Goal: Information Seeking & Learning: Learn about a topic

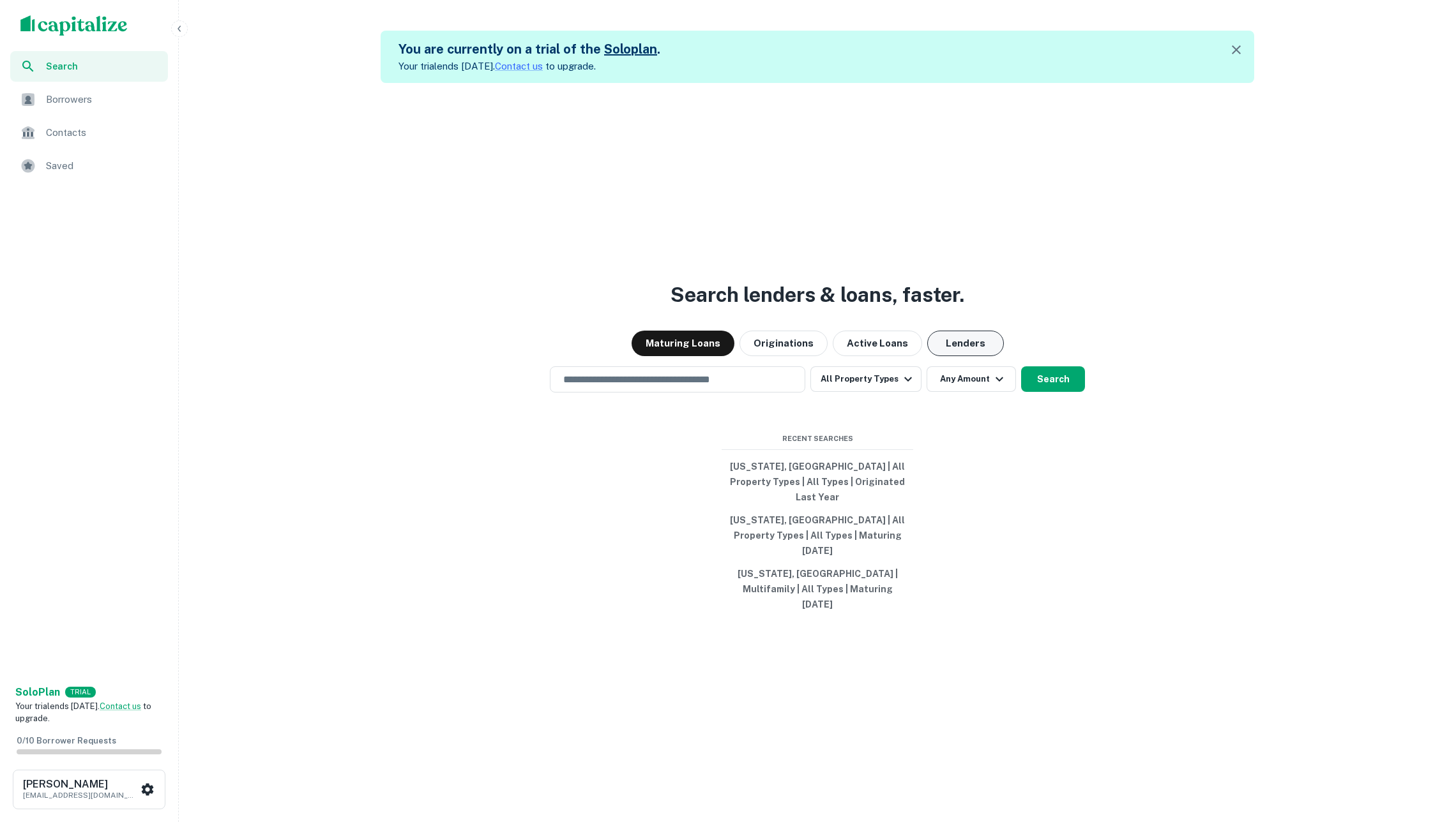
click at [946, 356] on button "Lenders" at bounding box center [965, 343] width 77 height 26
click at [775, 386] on div "Search lenders & loans, faster. Maturing Loans Originations Active Loans Lender…" at bounding box center [817, 493] width 1267 height 822
click at [746, 392] on div "​" at bounding box center [678, 380] width 256 height 26
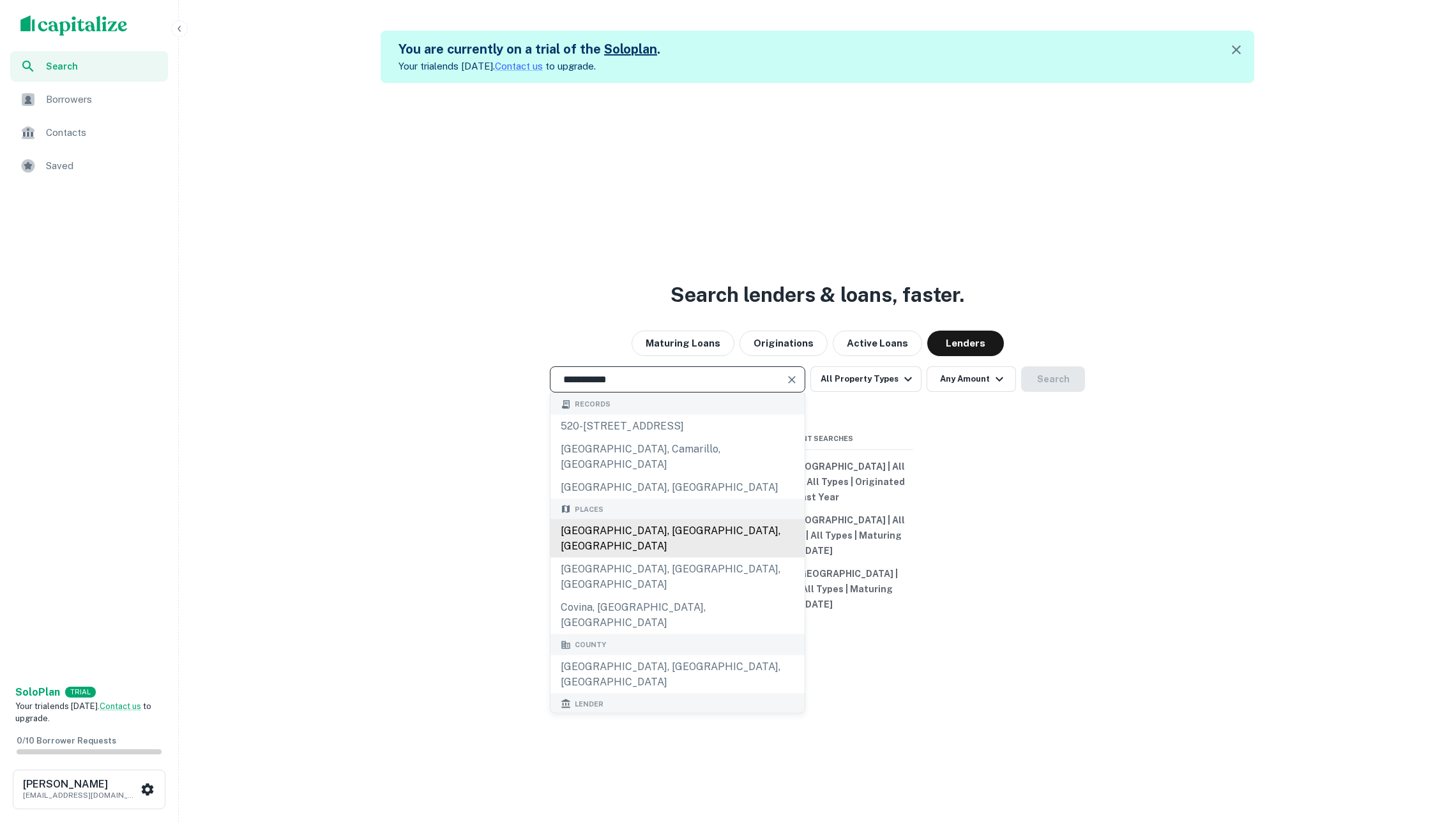
click at [674, 552] on div "[GEOGRAPHIC_DATA], [GEOGRAPHIC_DATA], [GEOGRAPHIC_DATA]" at bounding box center [677, 539] width 254 height 38
type input "**********"
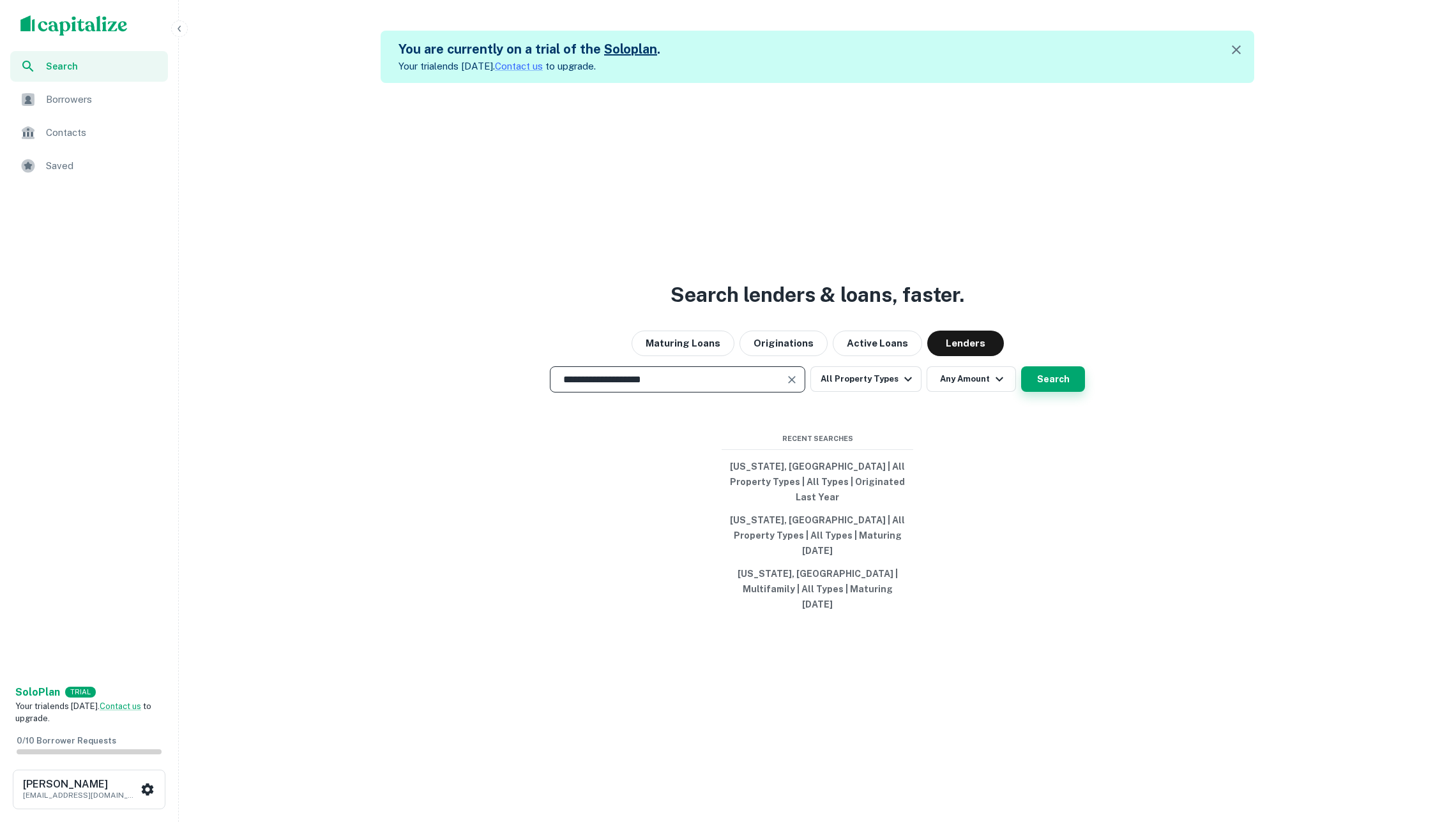
click at [1042, 392] on button "Search" at bounding box center [1053, 380] width 64 height 26
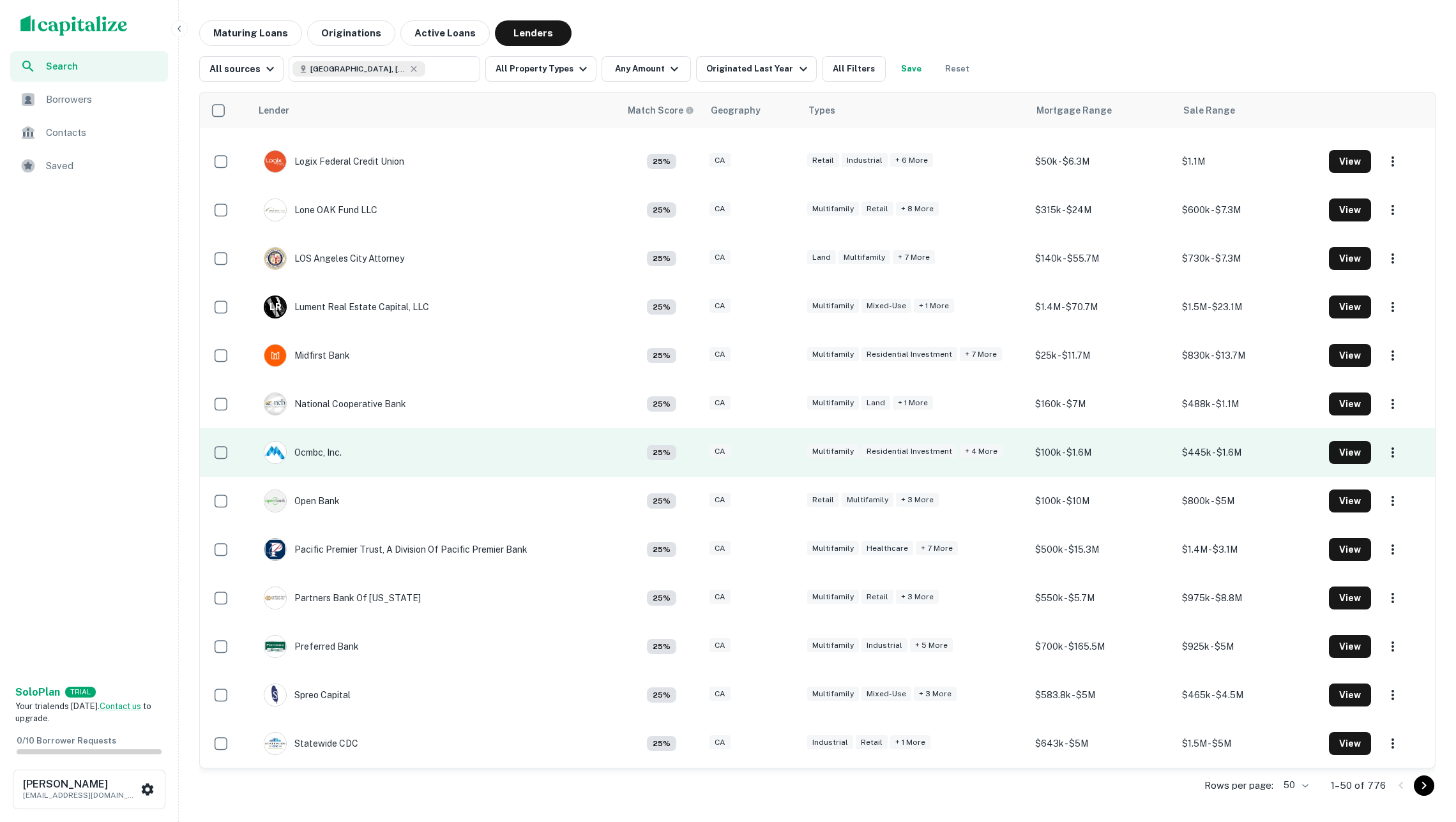
scroll to position [1303, 0]
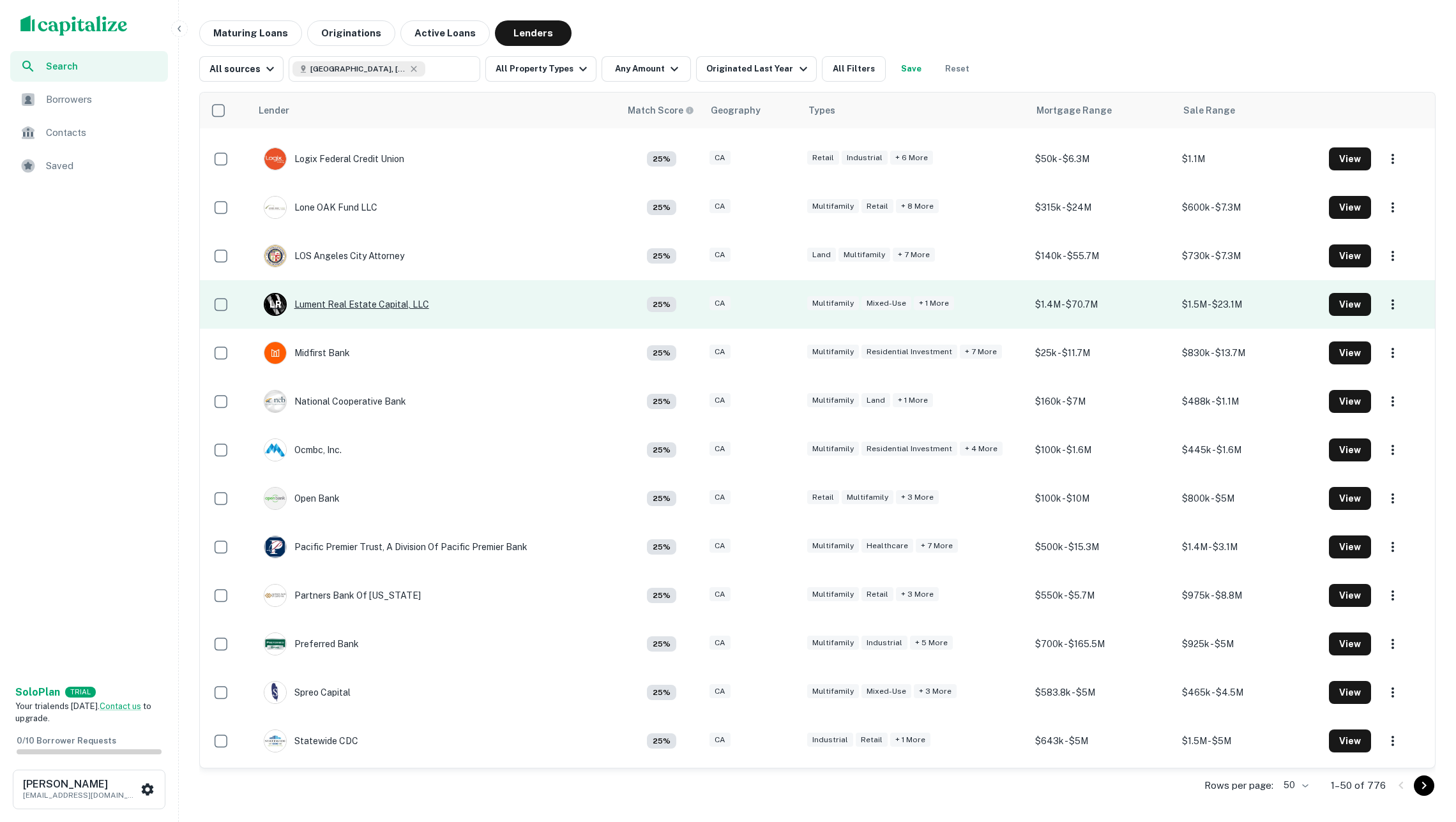
click at [406, 307] on div "L R Lument Real Estate Capital, LLC" at bounding box center [346, 304] width 165 height 23
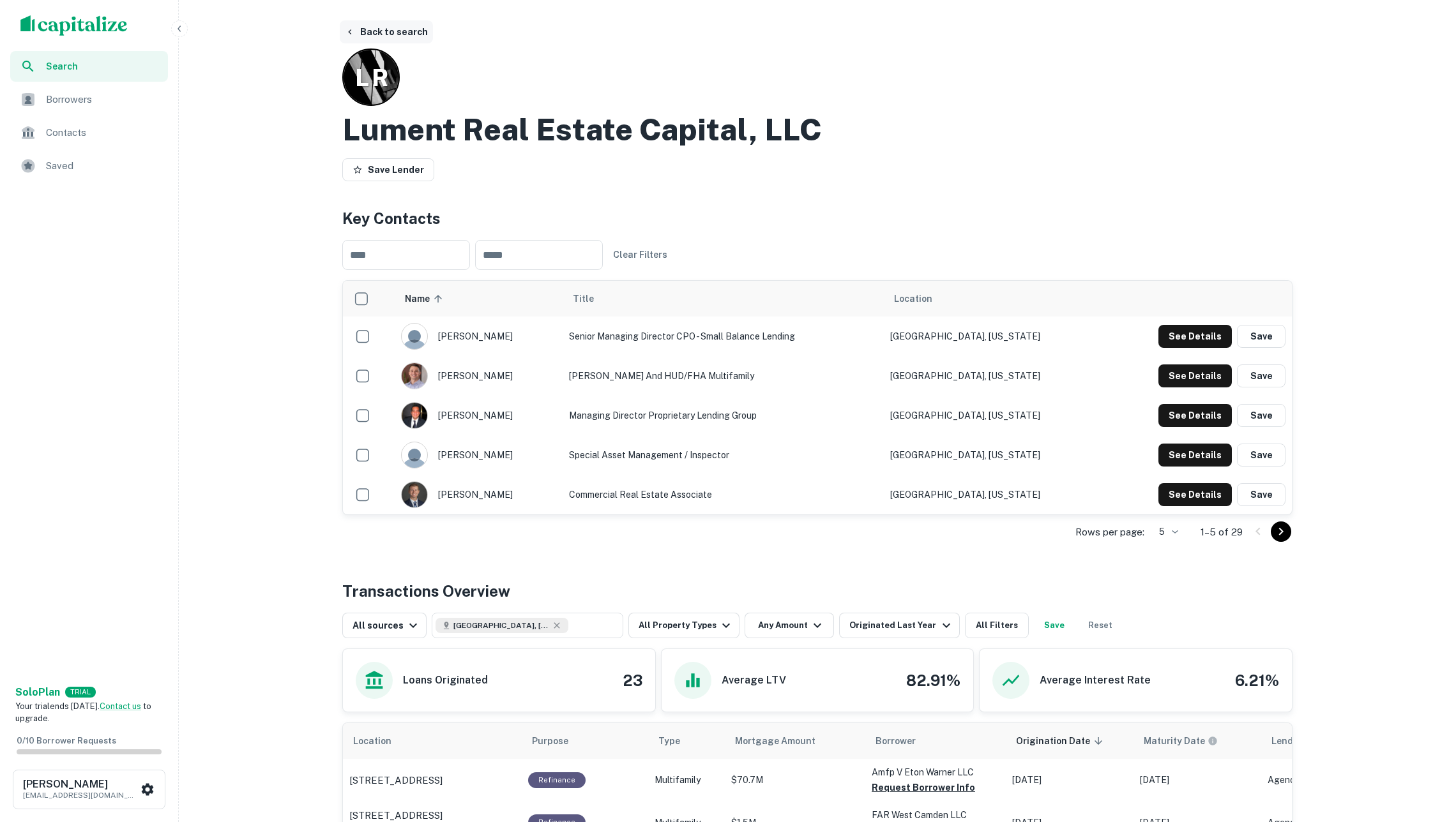
click at [381, 26] on button "Back to search" at bounding box center [387, 32] width 93 height 23
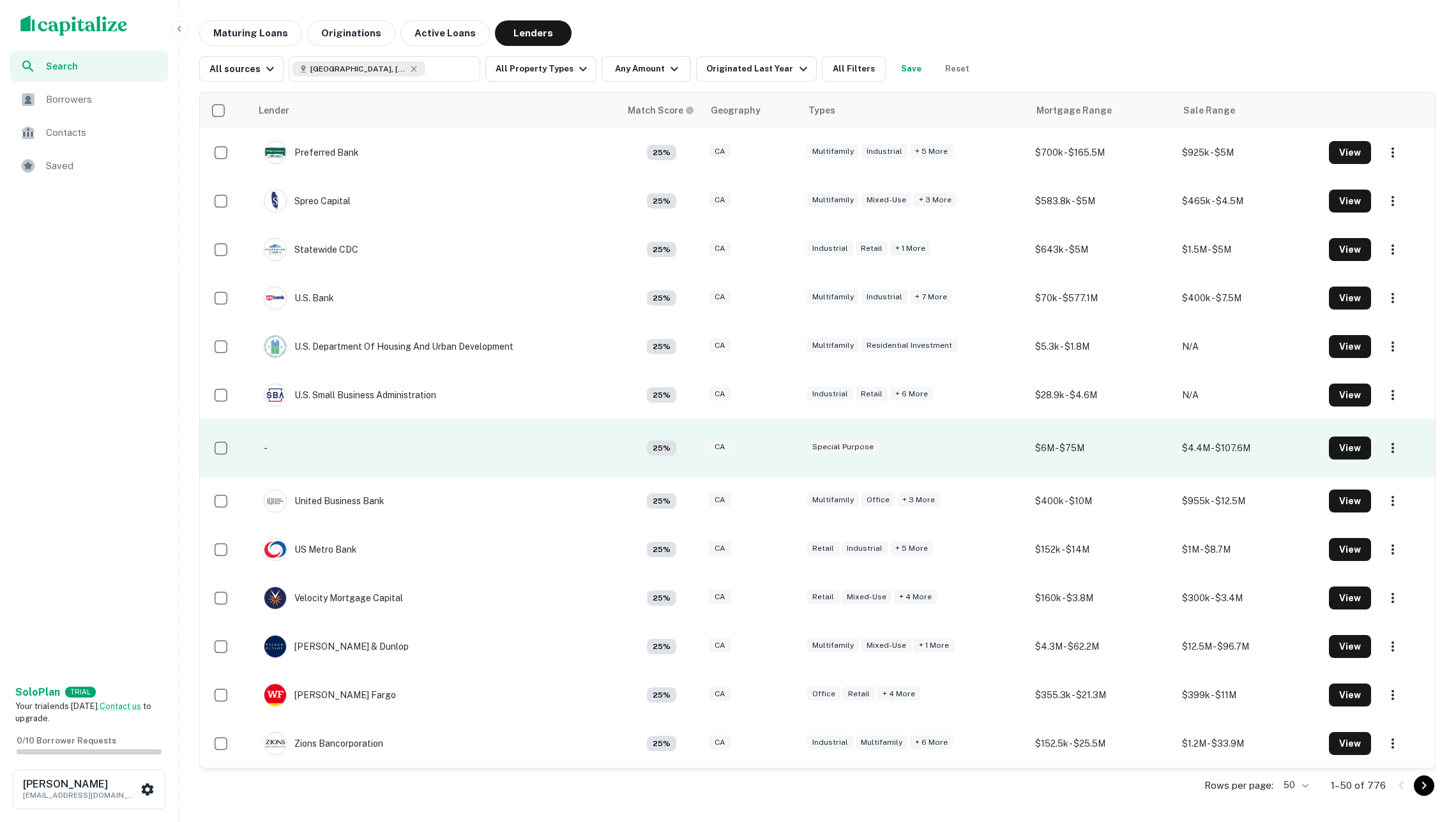
scroll to position [1795, 0]
click at [373, 440] on td "-" at bounding box center [435, 448] width 369 height 58
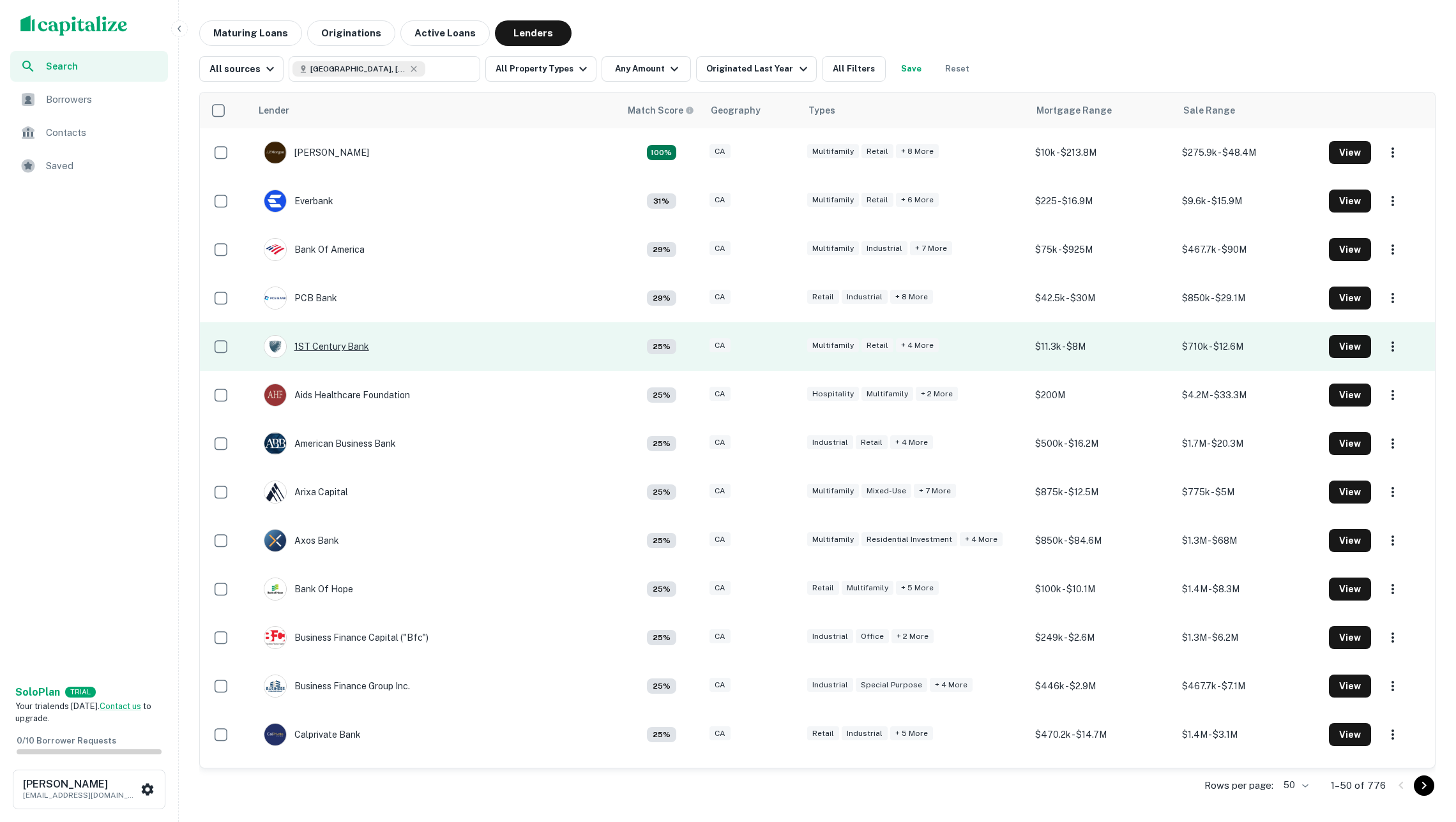
click at [346, 343] on div "1ST Century Bank" at bounding box center [316, 346] width 105 height 23
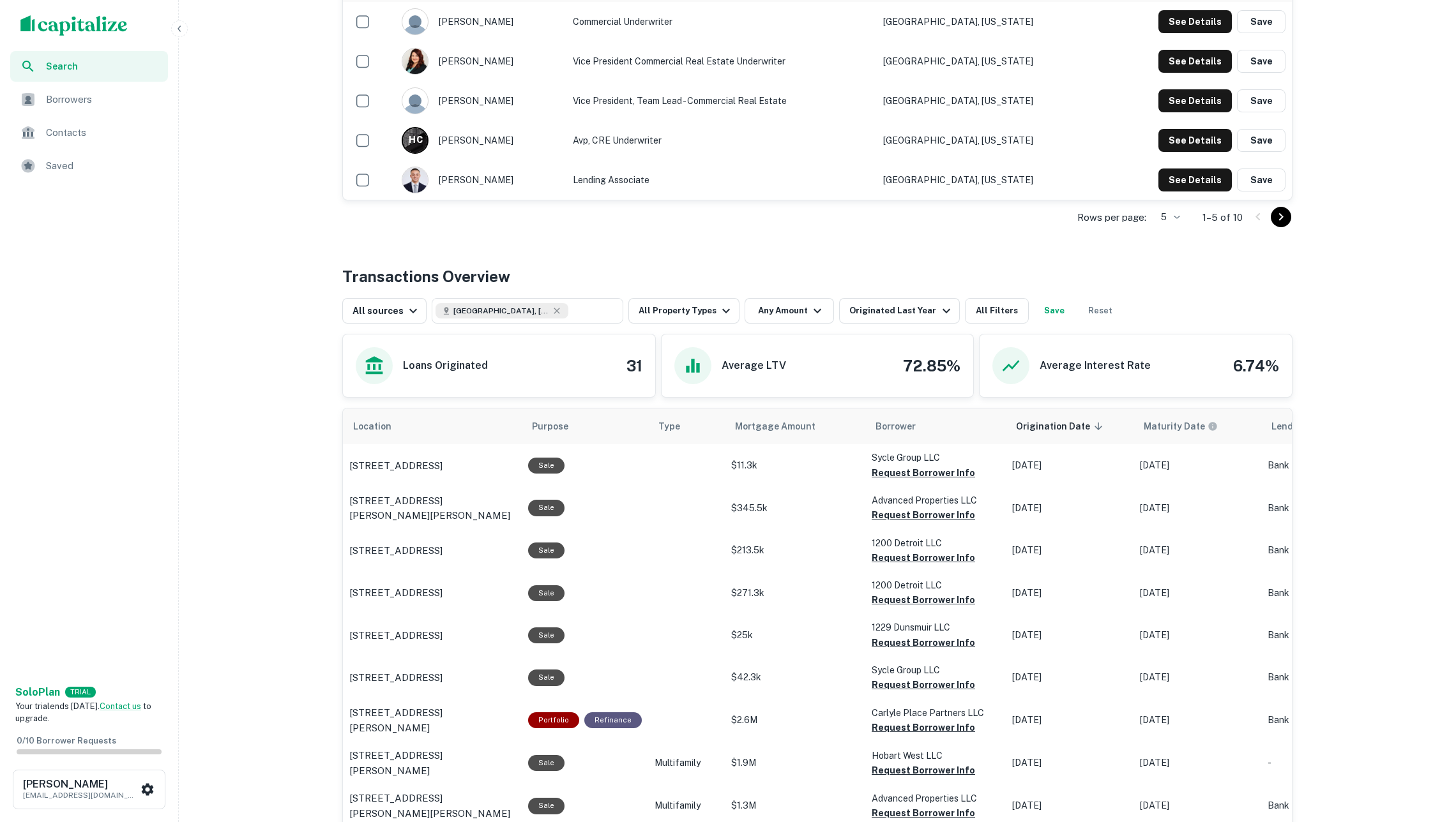
scroll to position [399, 0]
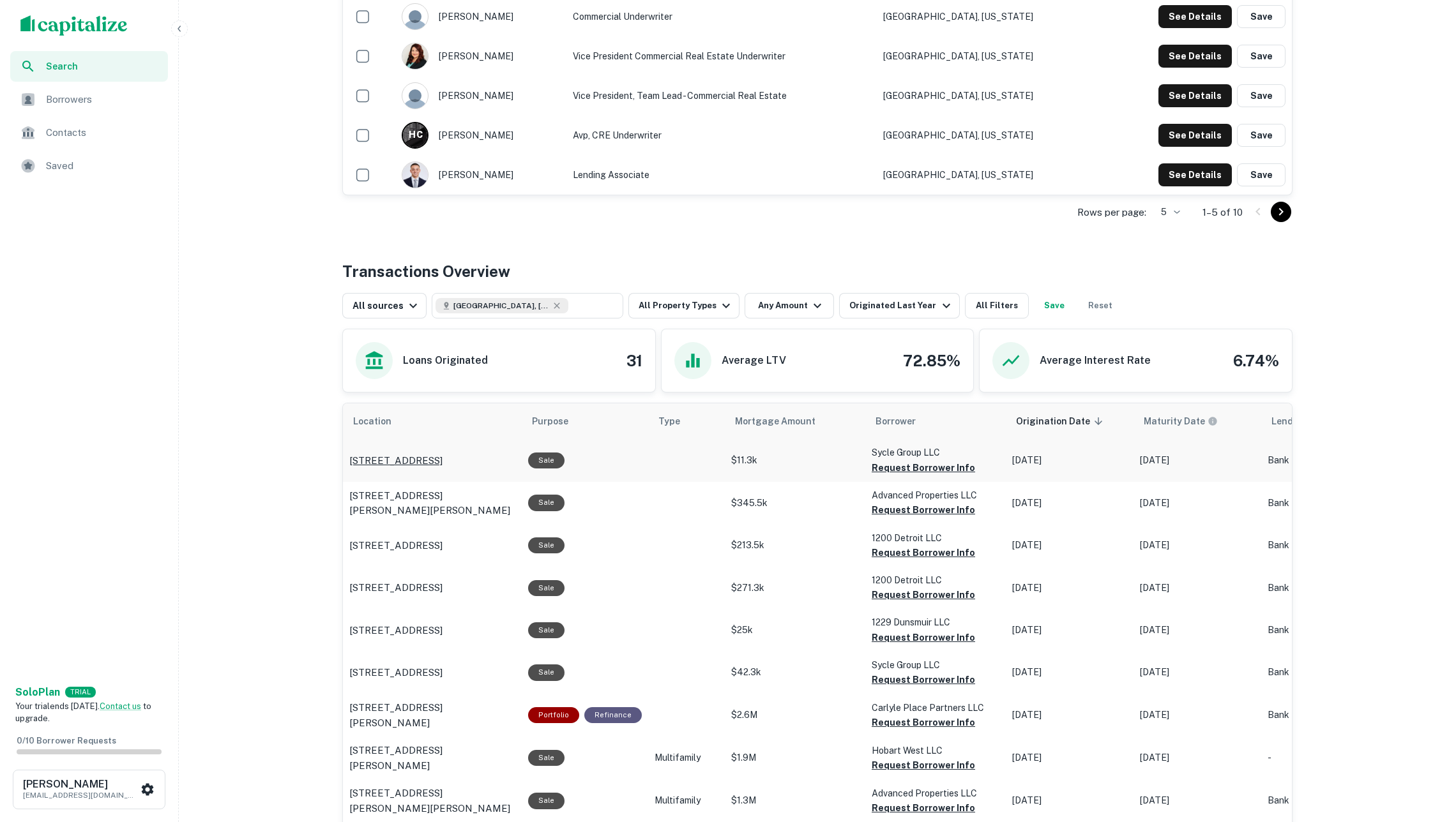
click at [443, 468] on p "[STREET_ADDRESS]" at bounding box center [396, 461] width 93 height 15
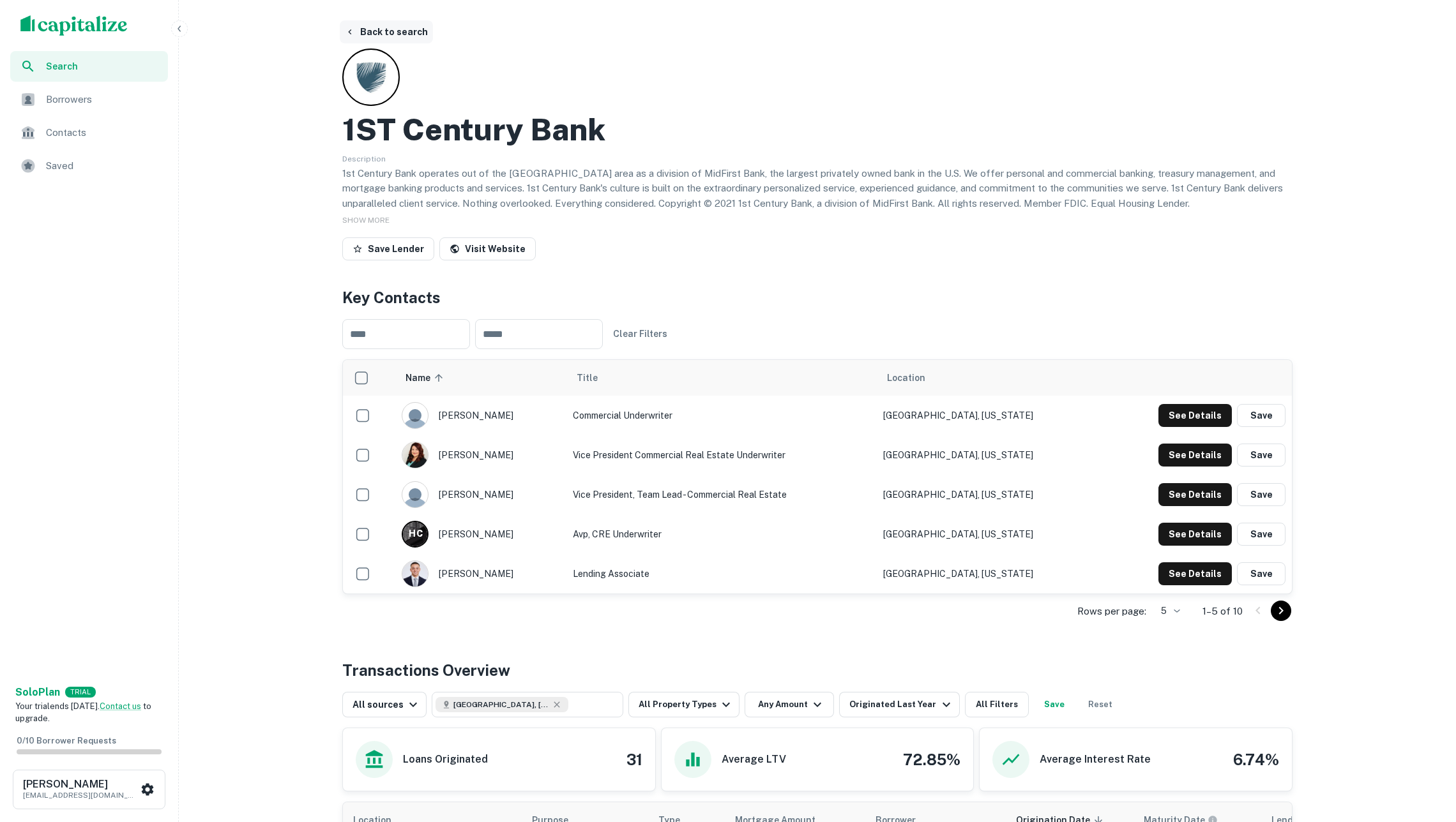
scroll to position [0, 0]
click at [400, 34] on button "Back to search" at bounding box center [387, 32] width 93 height 23
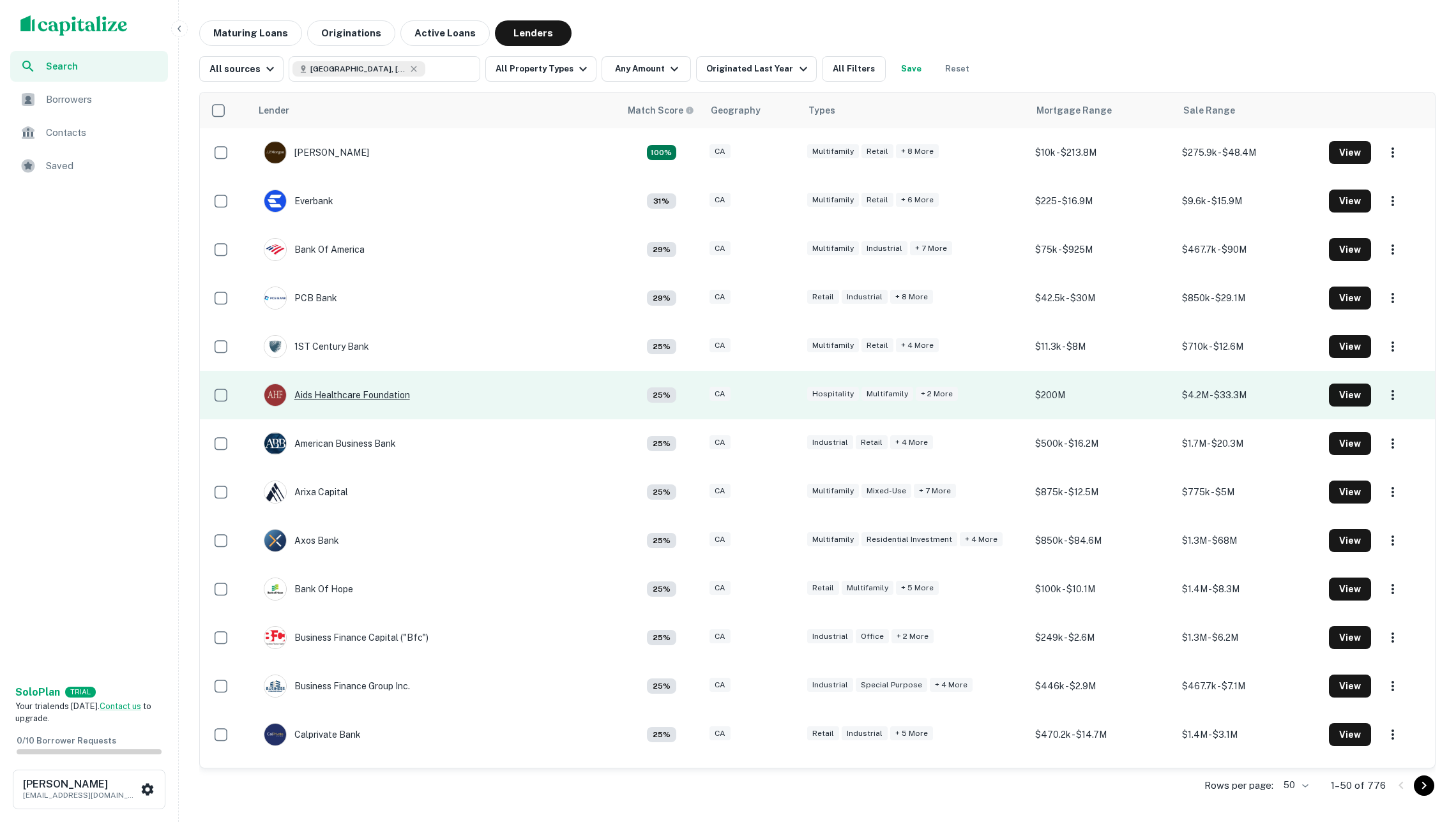
click at [382, 397] on div "Aids Healthcare Foundation" at bounding box center [337, 395] width 146 height 23
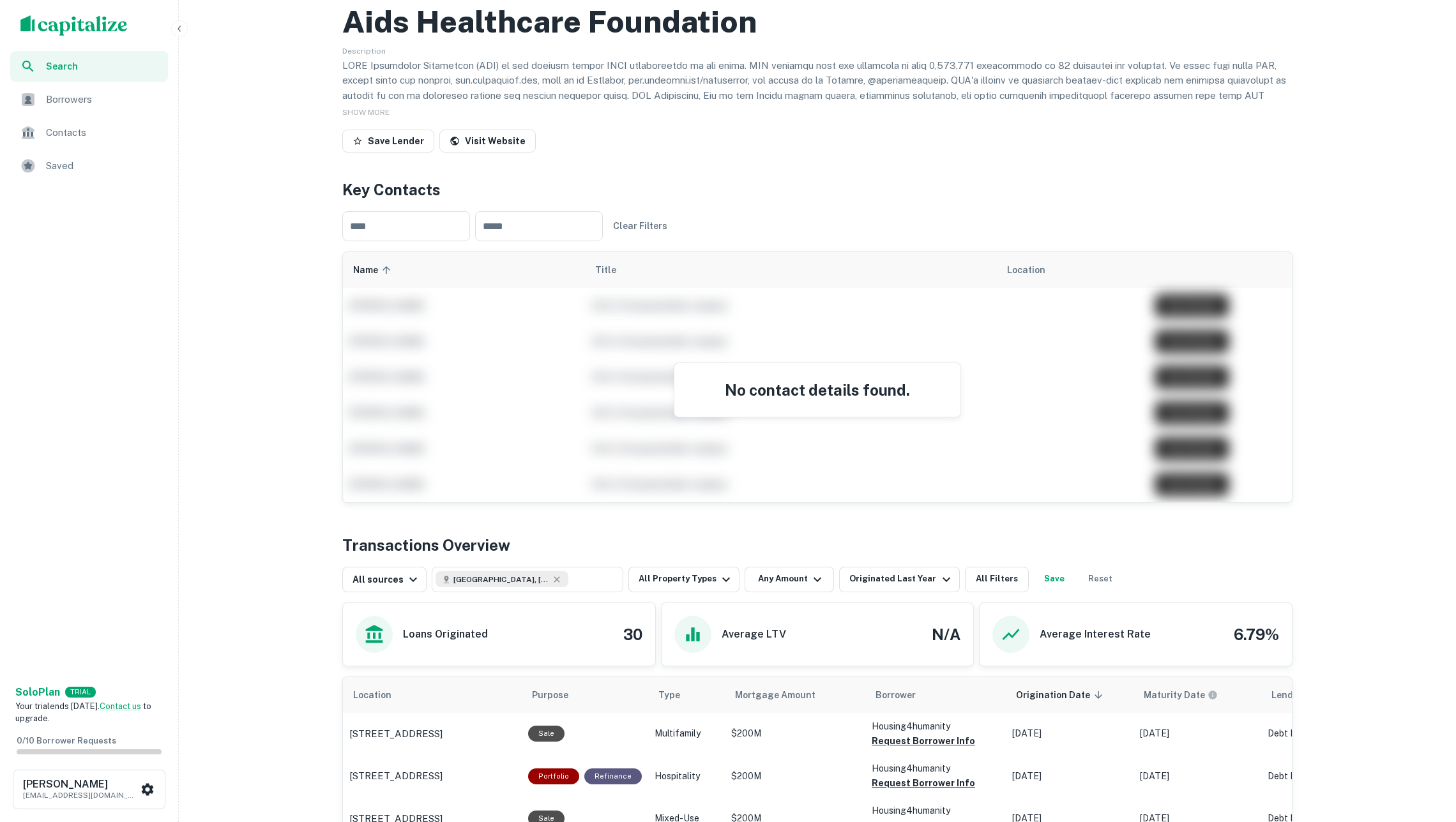
scroll to position [281, 0]
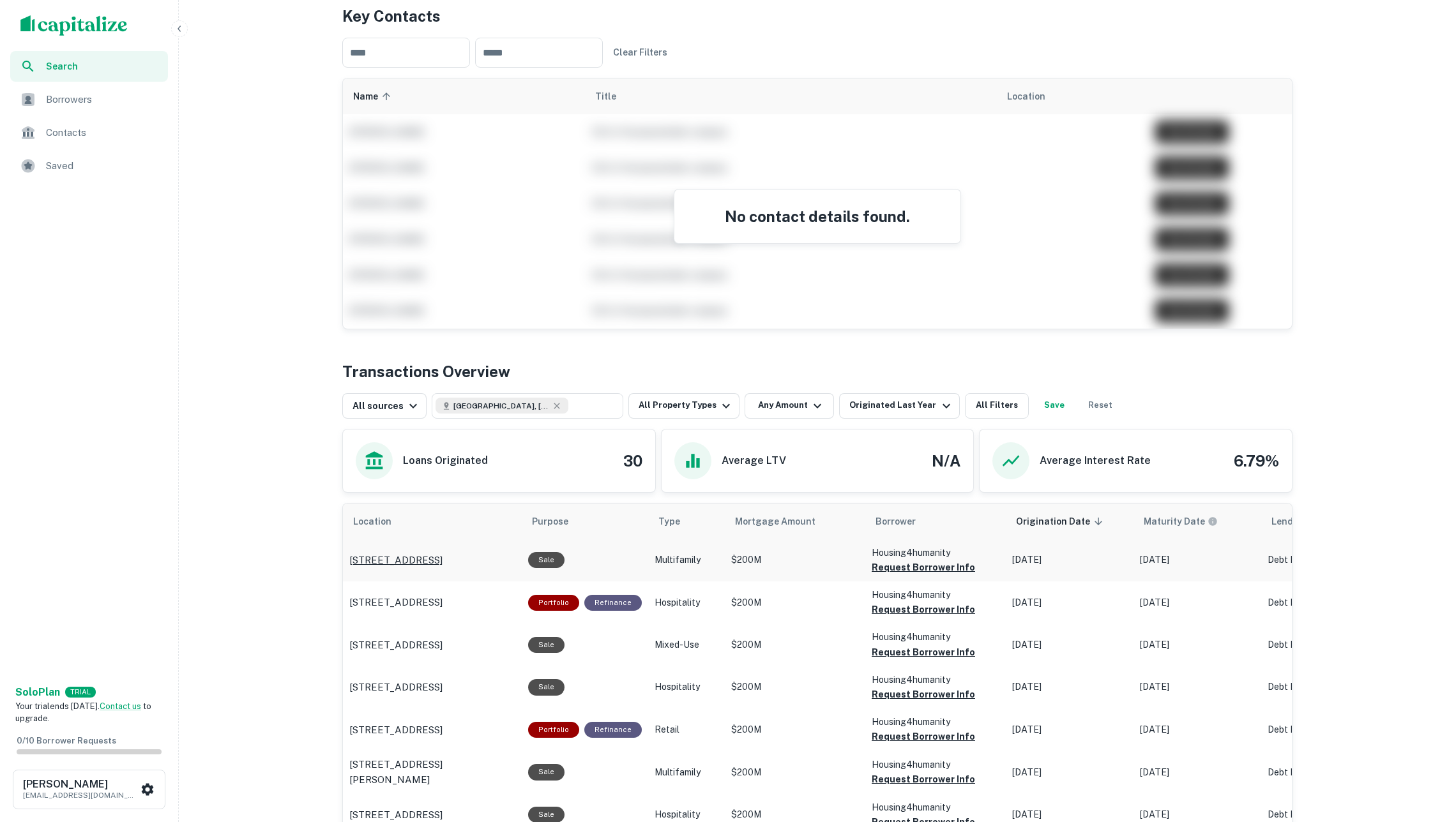
click at [435, 558] on p "[STREET_ADDRESS]" at bounding box center [396, 560] width 93 height 15
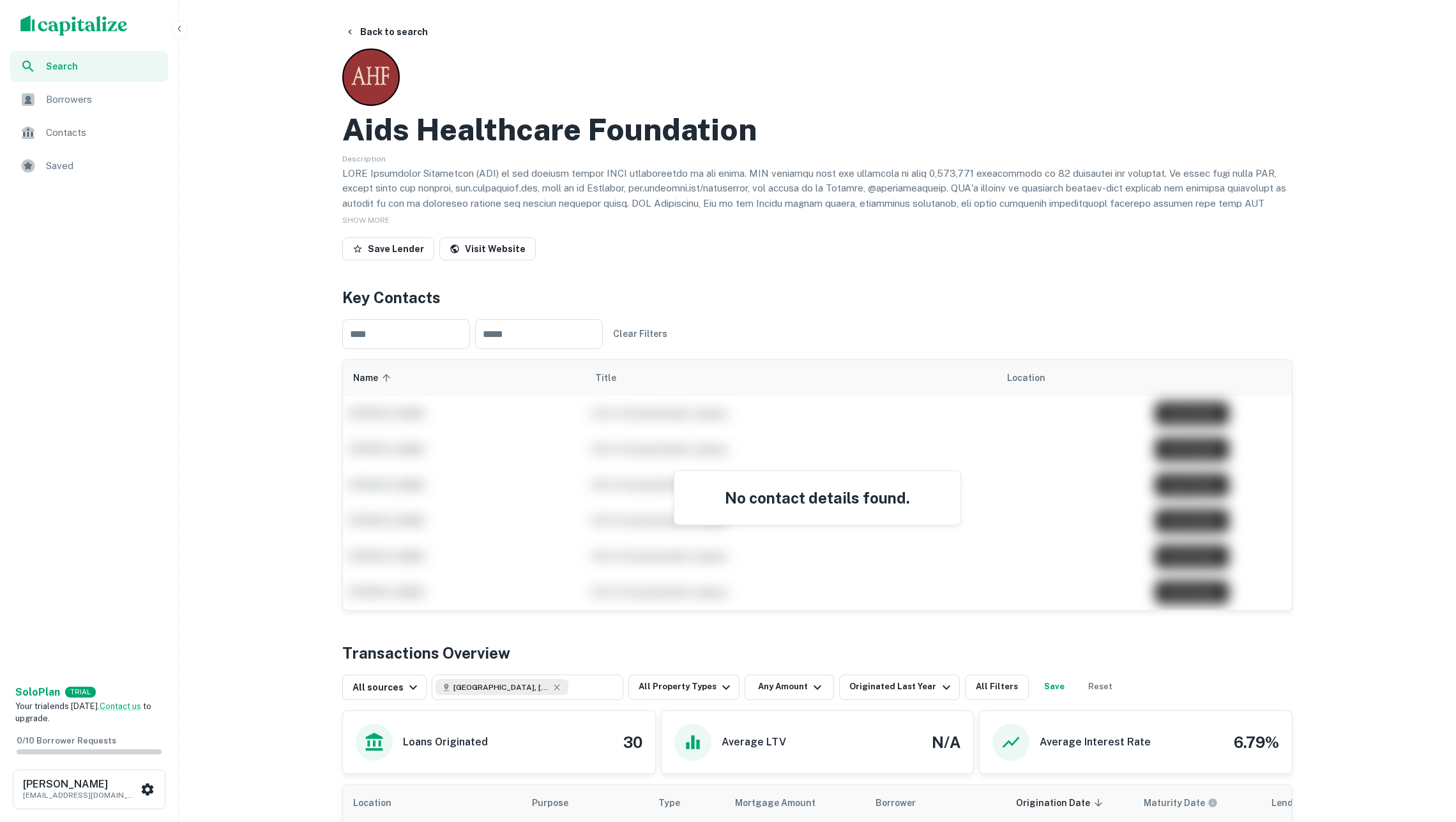
scroll to position [0, 0]
click at [392, 32] on button "Back to search" at bounding box center [387, 32] width 93 height 23
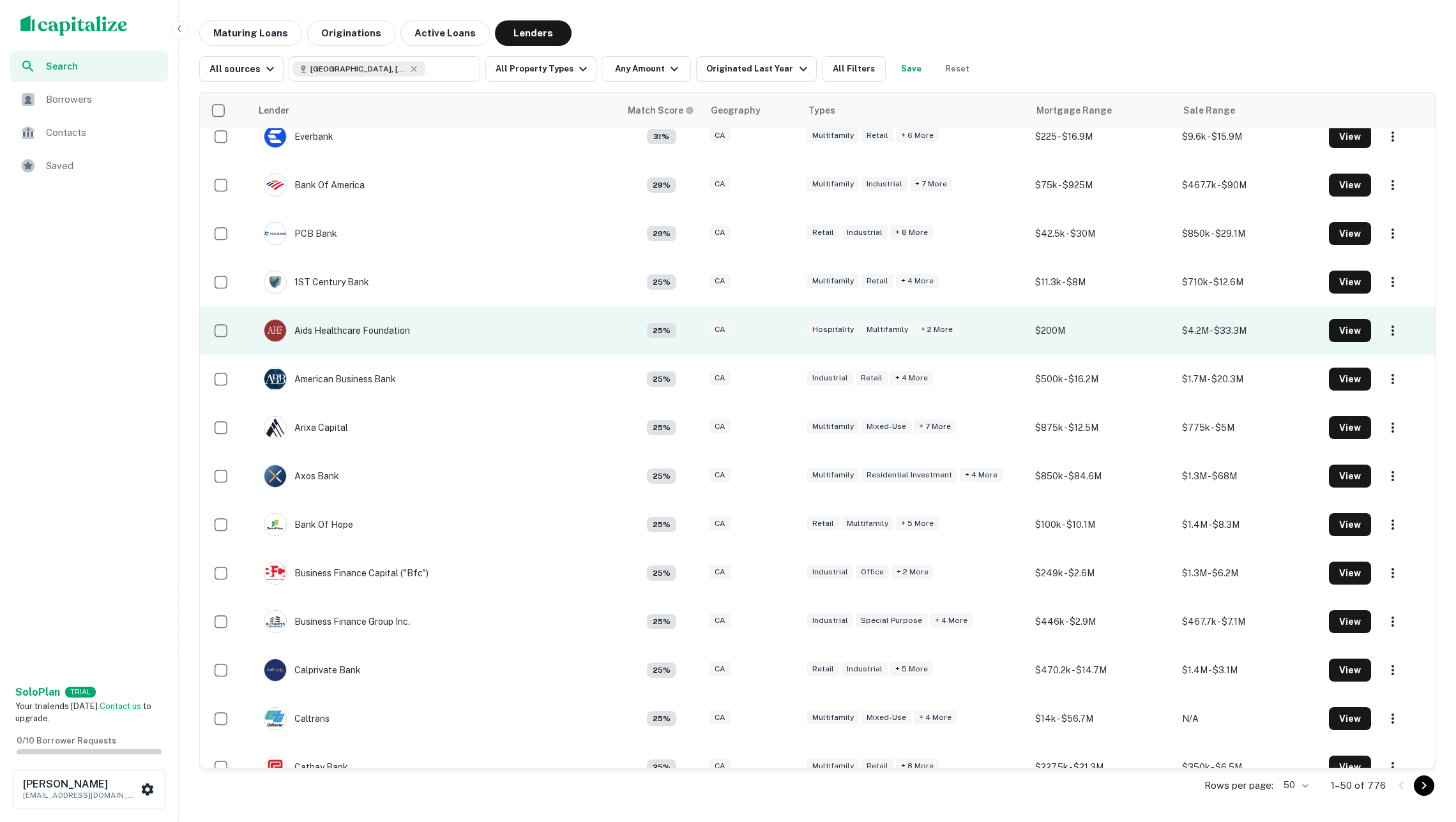
scroll to position [175, 0]
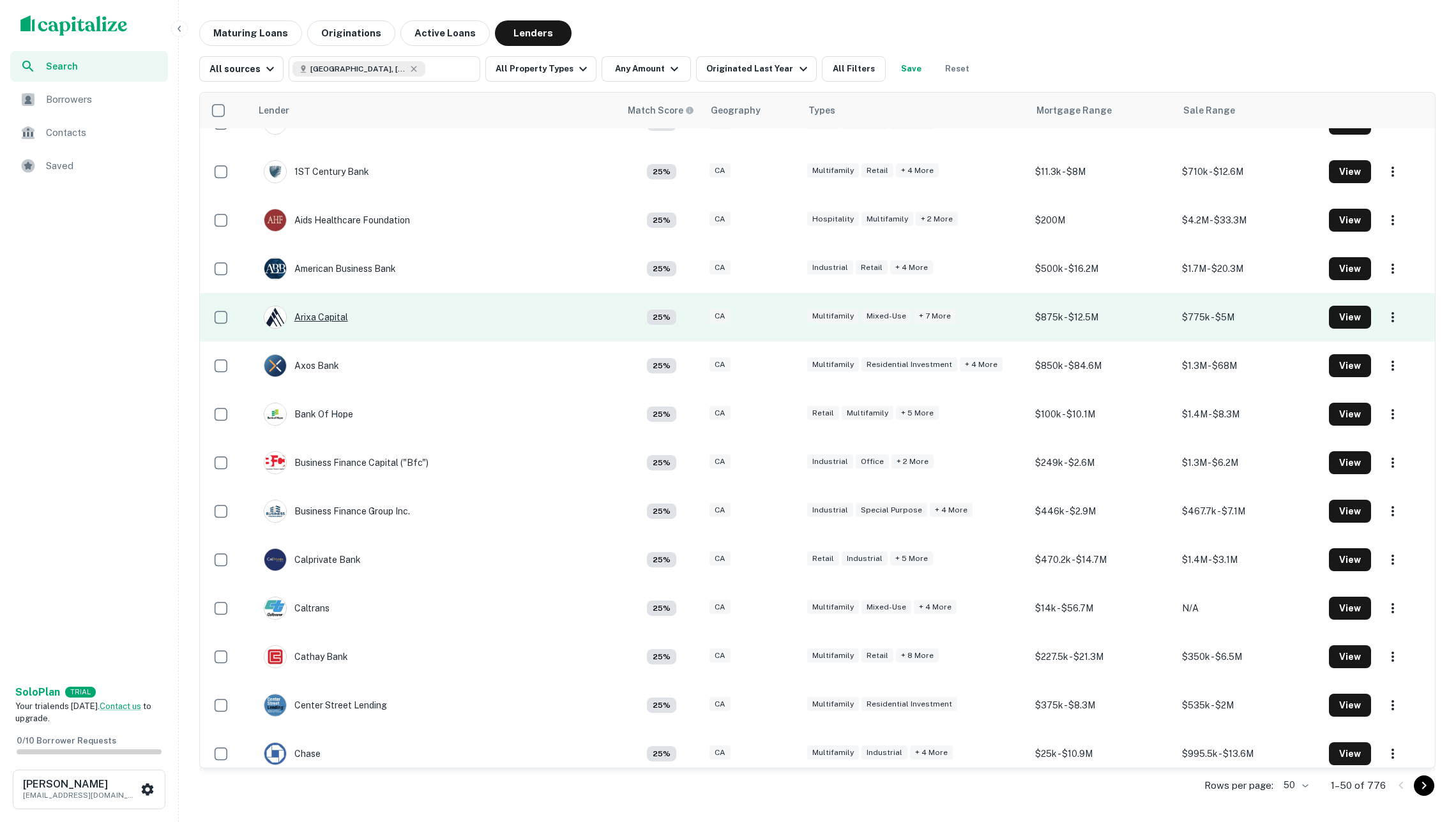
click at [327, 314] on div "Arixa Capital" at bounding box center [306, 317] width 84 height 23
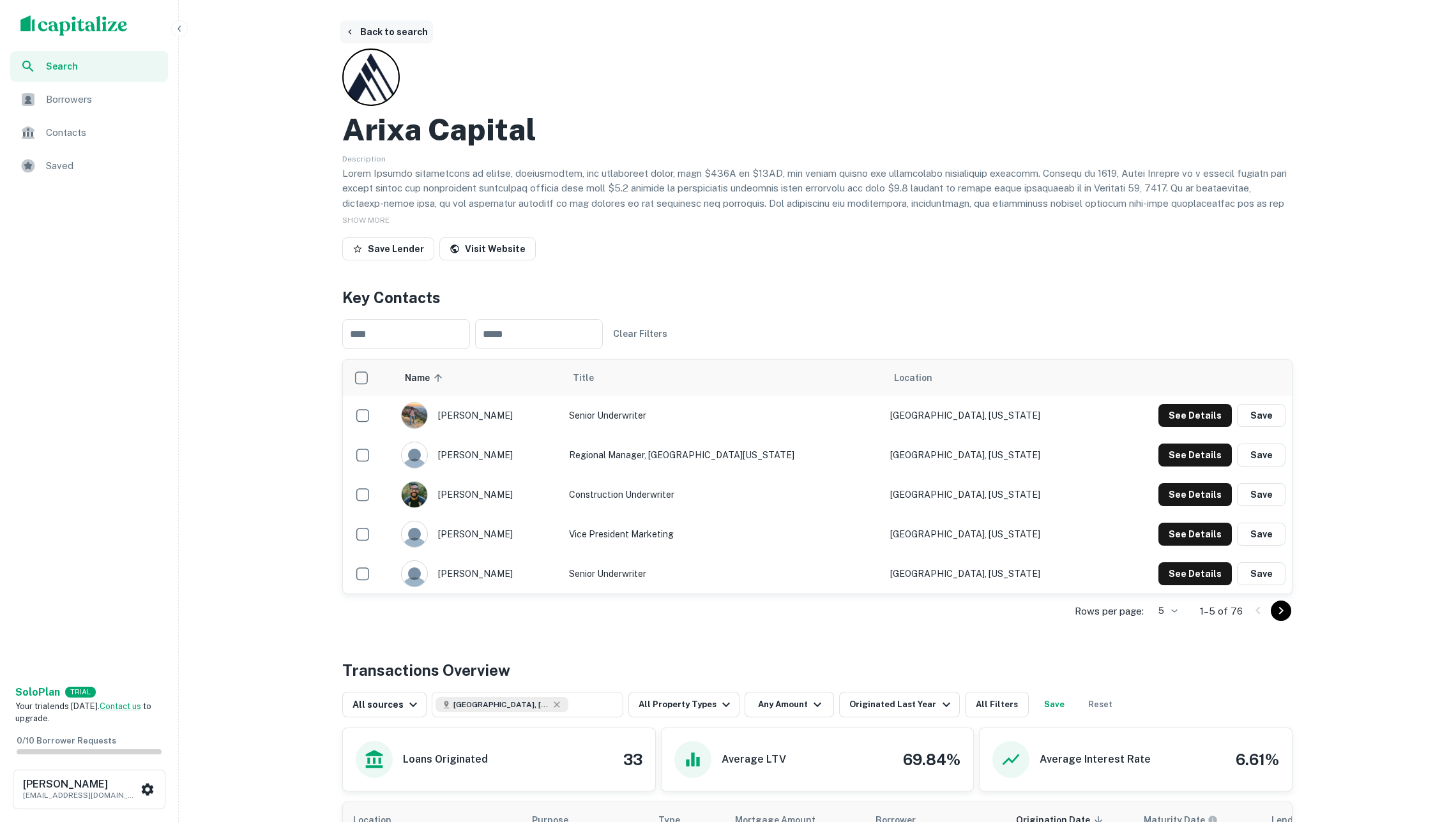
click at [384, 34] on button "Back to search" at bounding box center [387, 32] width 93 height 23
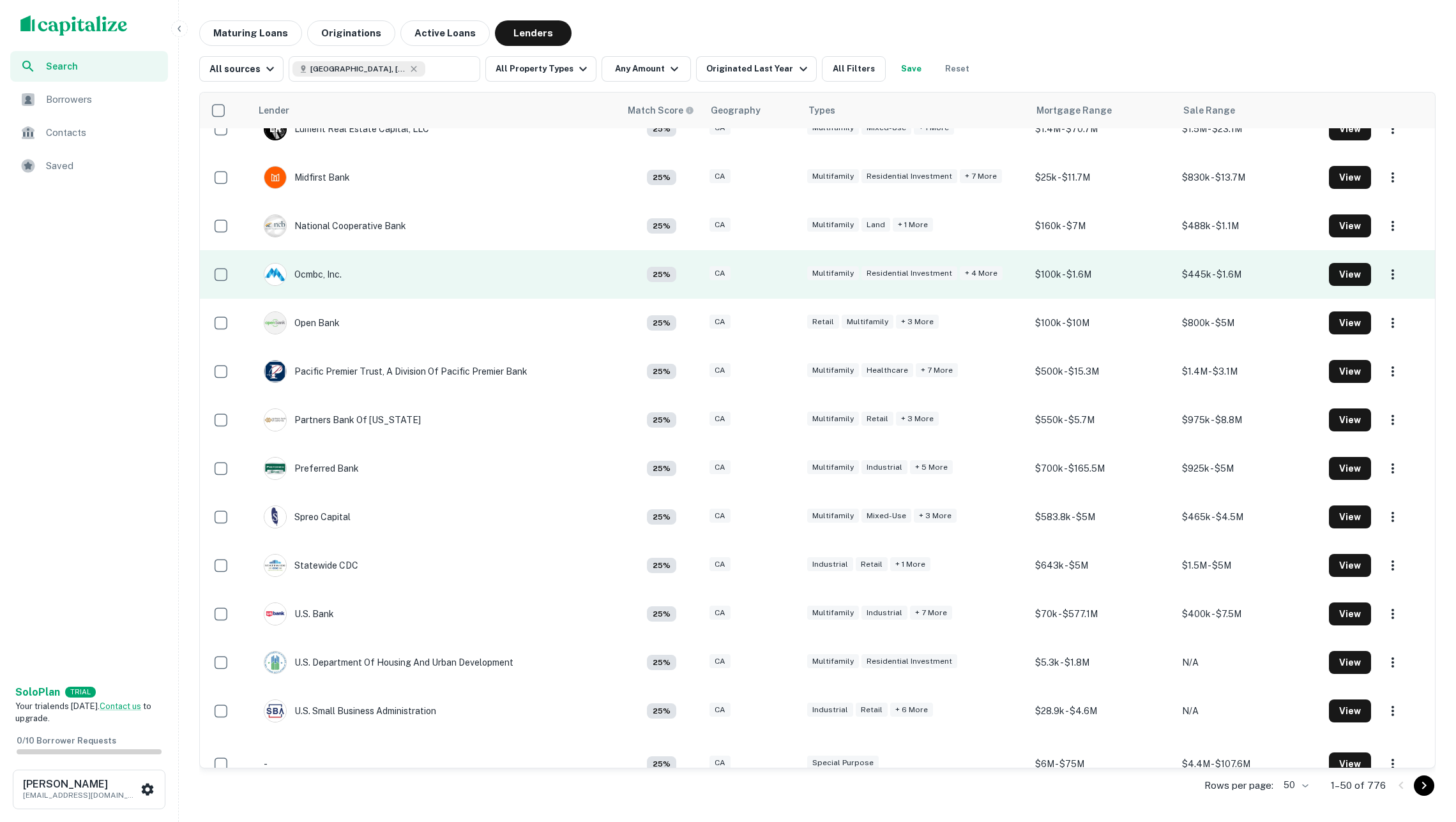
scroll to position [1590, 0]
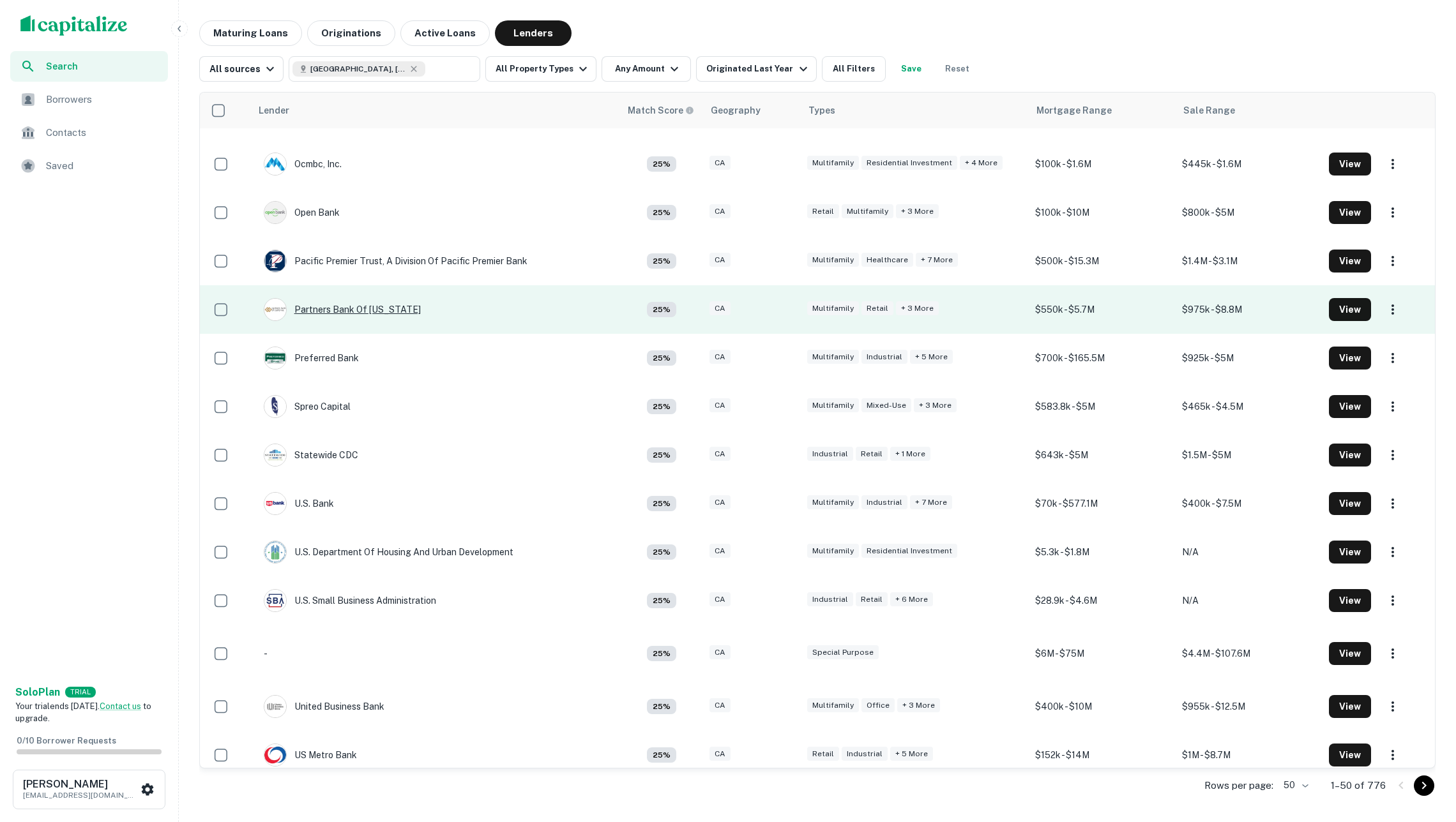
click at [378, 304] on div "Partners Bank Of [US_STATE]" at bounding box center [342, 309] width 157 height 23
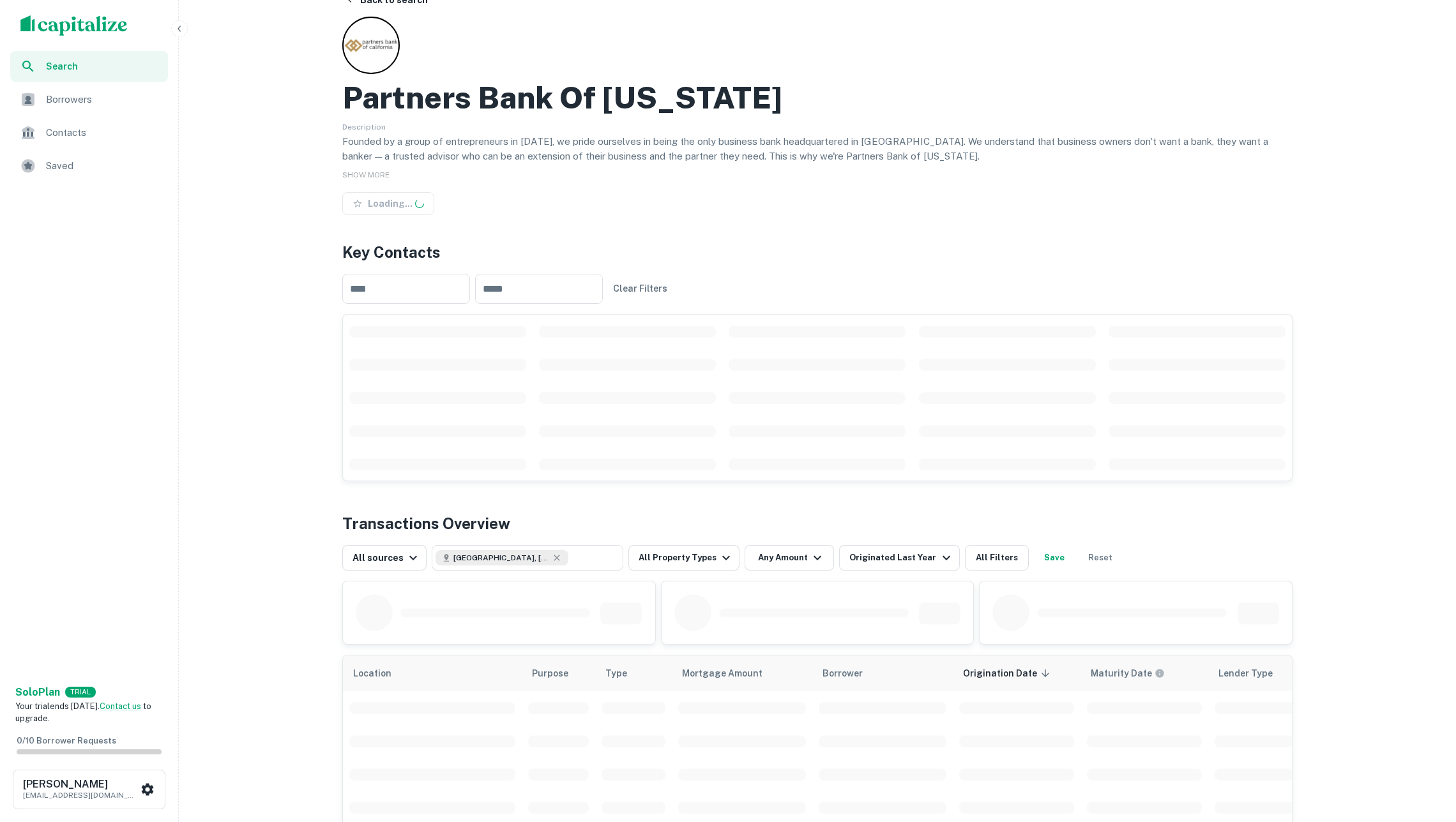
scroll to position [463, 0]
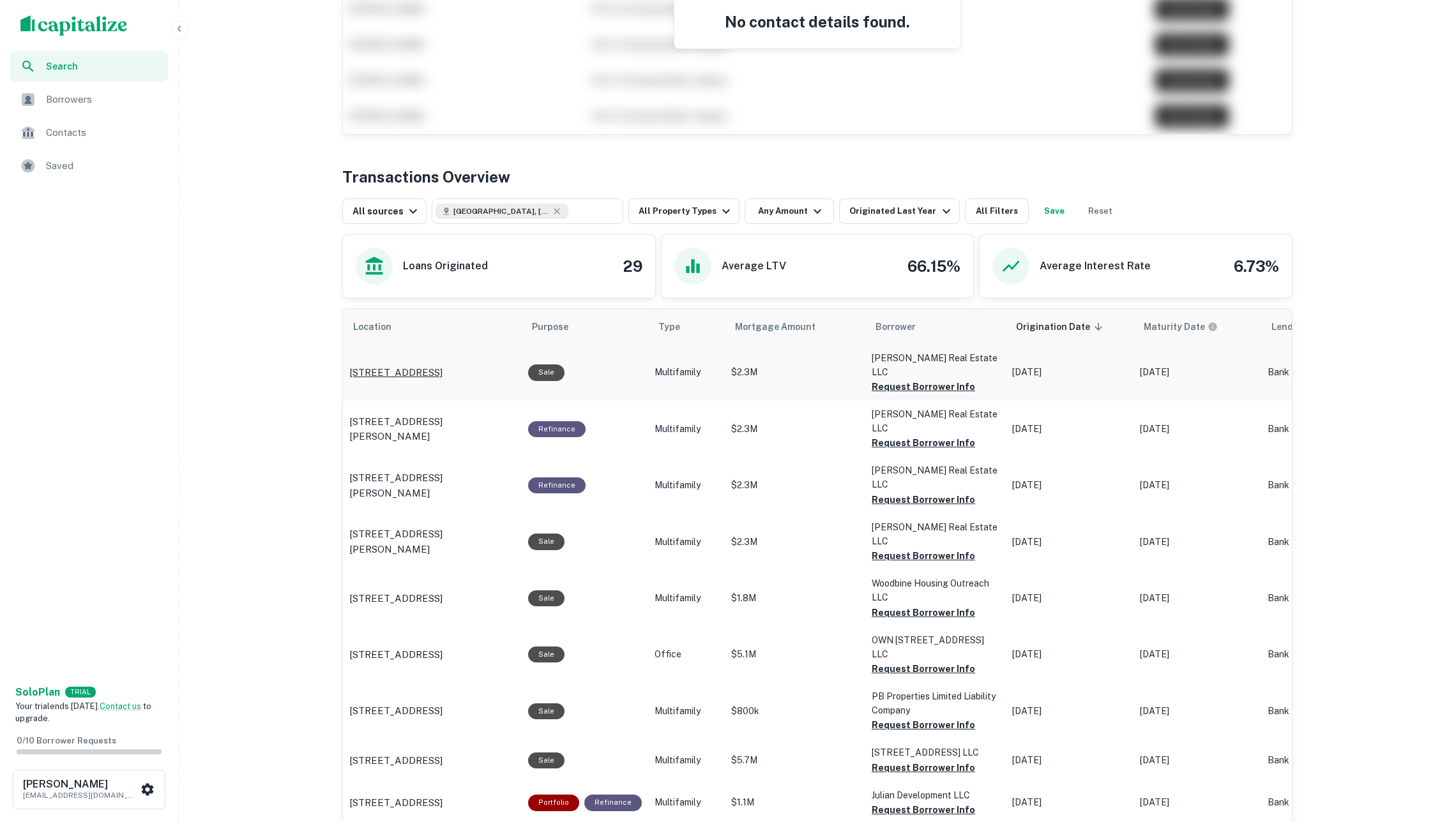
click at [443, 365] on p "[STREET_ADDRESS]" at bounding box center [396, 373] width 93 height 15
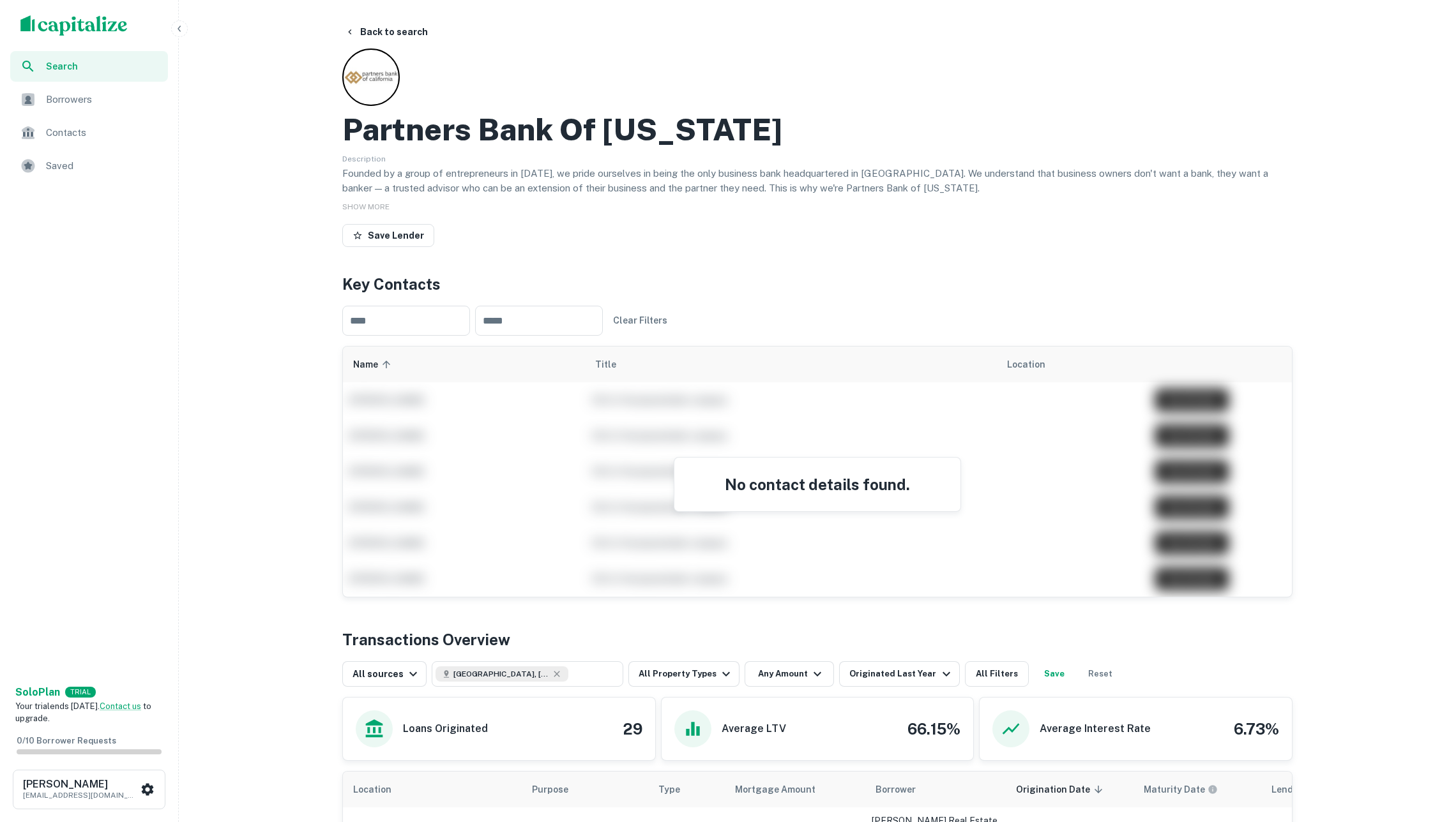
scroll to position [0, 0]
click at [404, 34] on button "Back to search" at bounding box center [387, 32] width 93 height 23
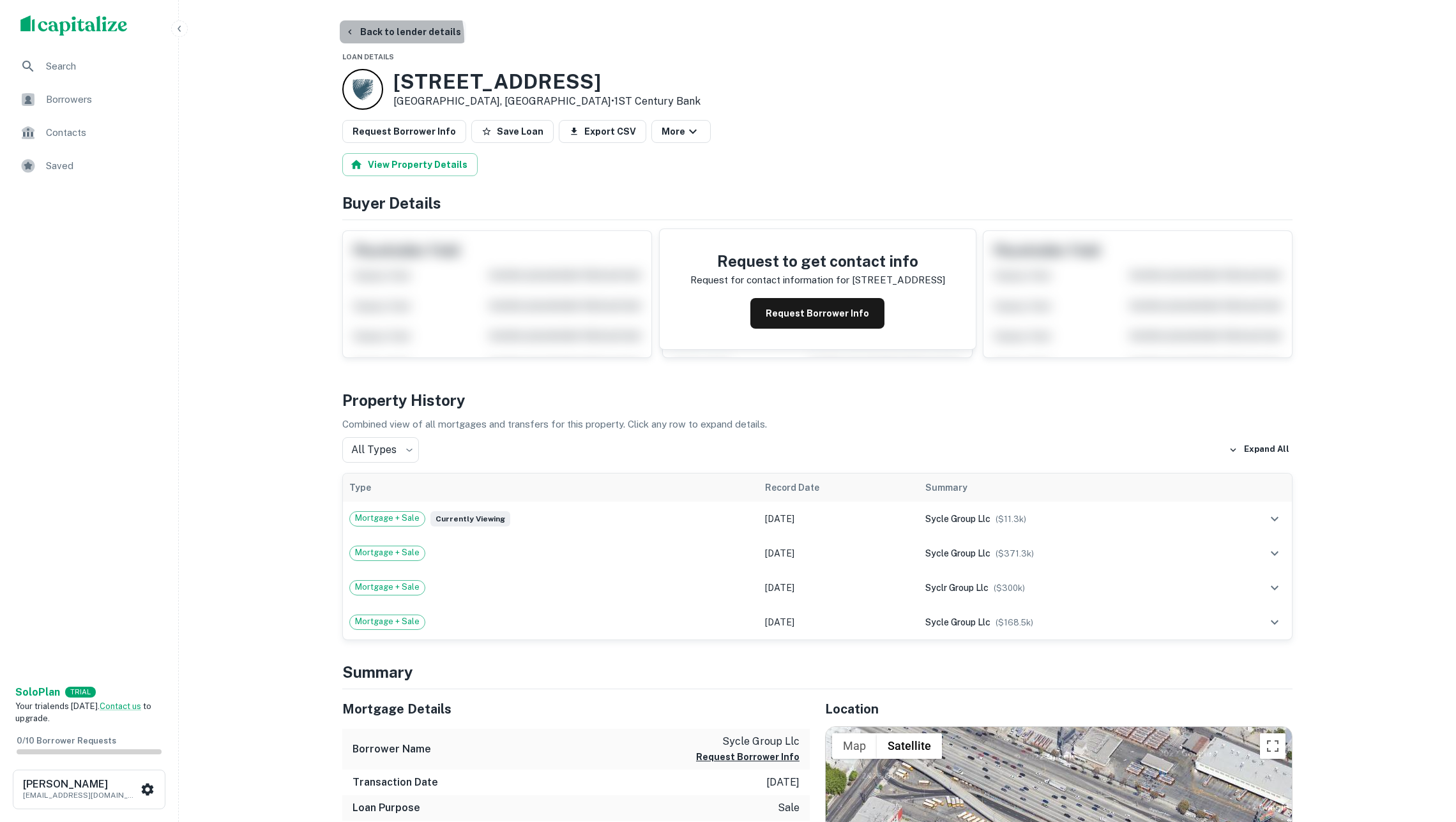
click at [371, 39] on button "Back to lender details" at bounding box center [403, 32] width 127 height 23
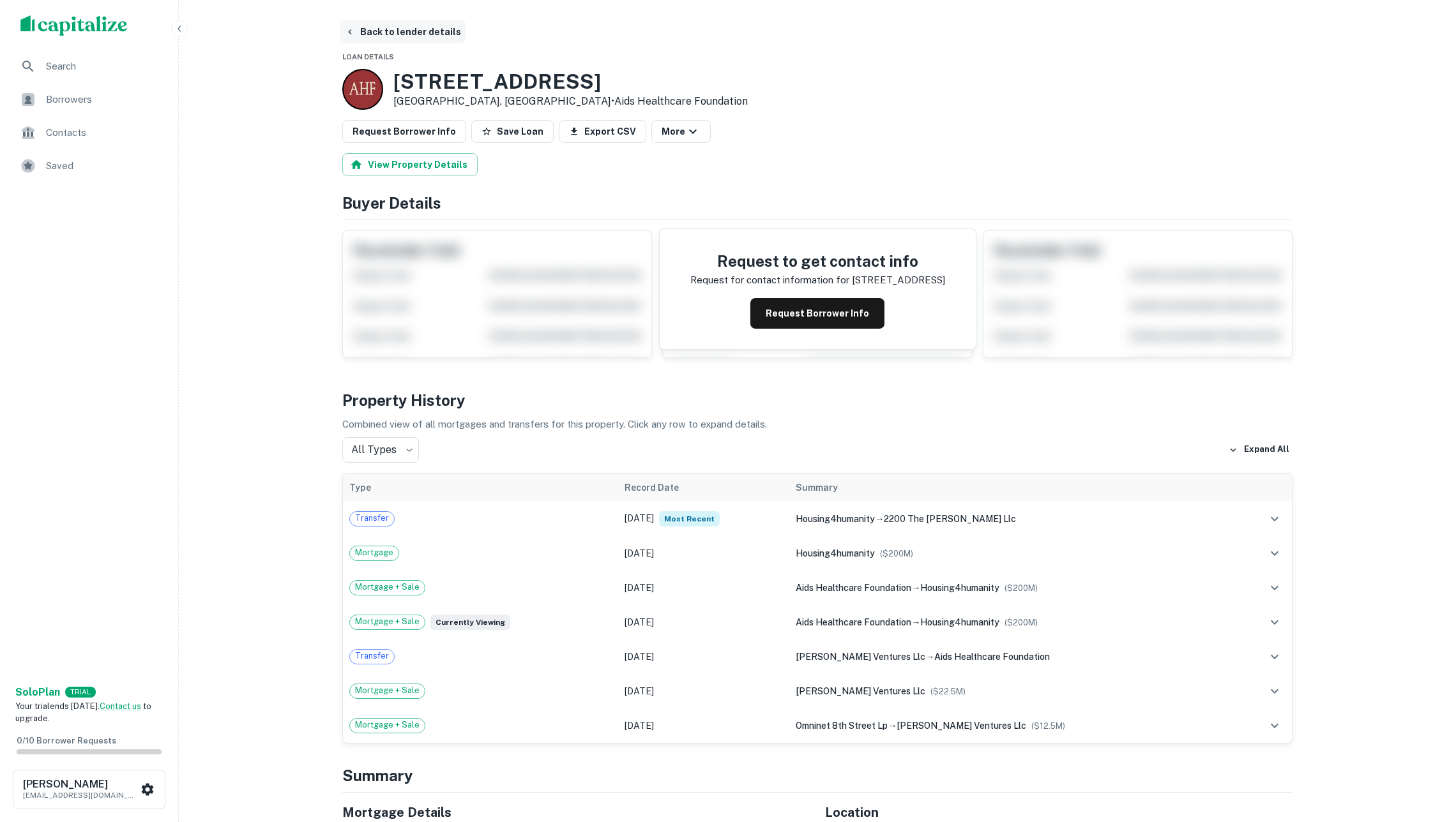
click at [394, 36] on button "Back to lender details" at bounding box center [403, 32] width 127 height 23
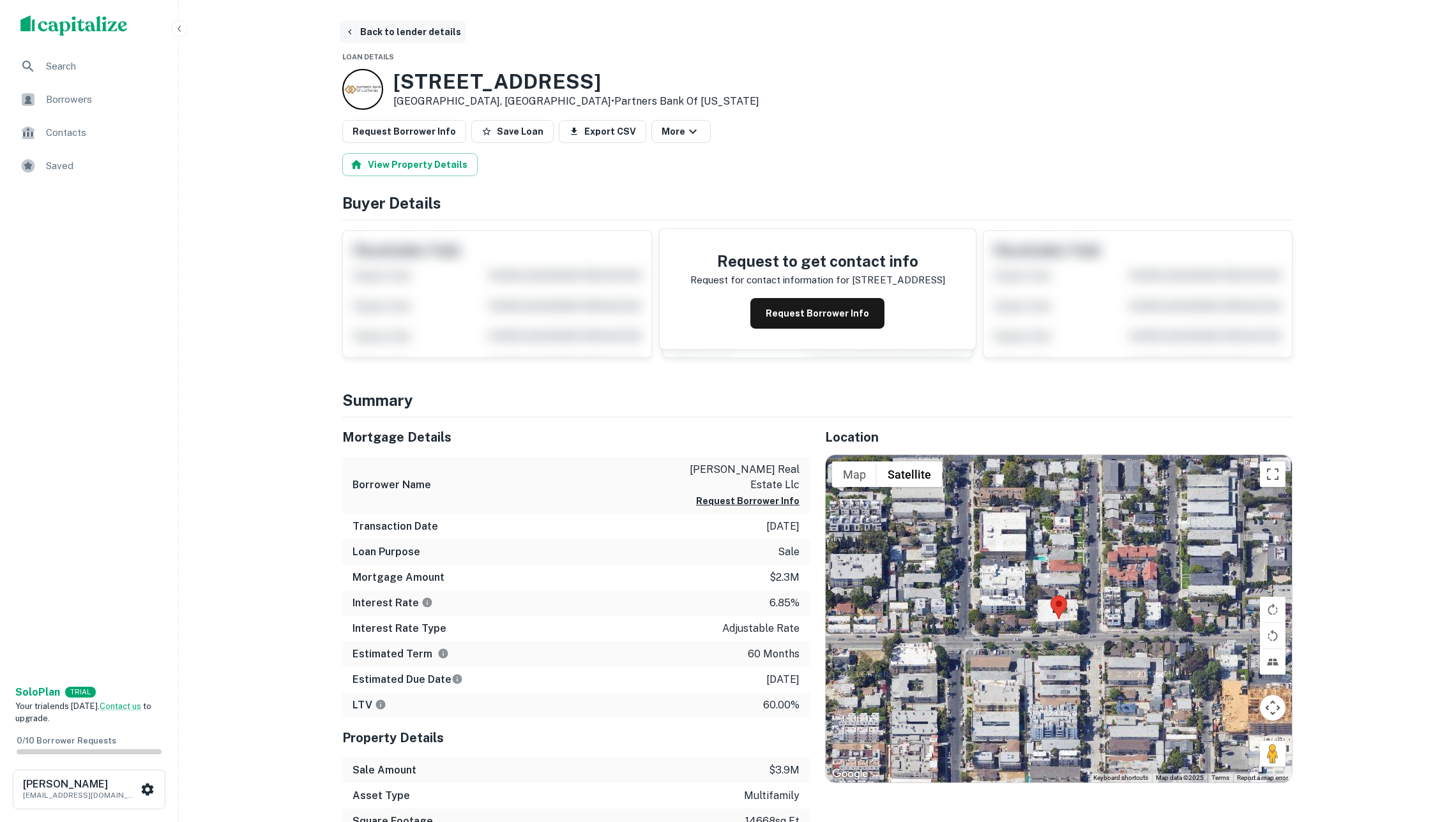
click at [404, 36] on button "Back to lender details" at bounding box center [403, 32] width 127 height 23
